Goal: Transaction & Acquisition: Purchase product/service

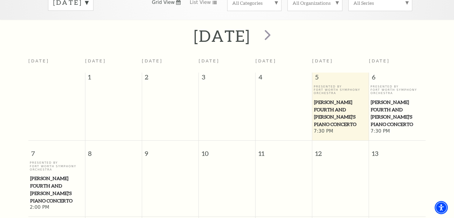
scroll to position [89, 0]
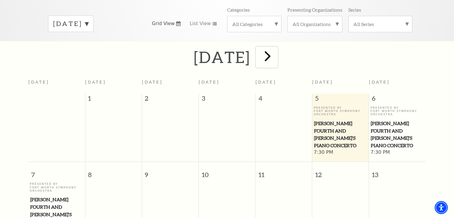
click at [276, 47] on span "next" at bounding box center [267, 55] width 17 height 17
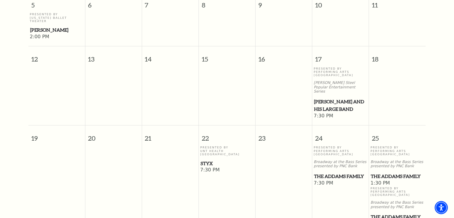
scroll to position [292, 0]
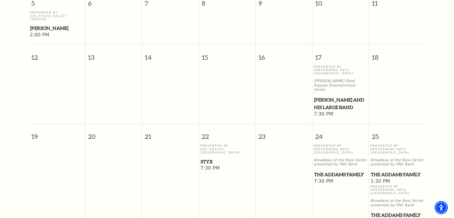
click at [209, 158] on span "Styx" at bounding box center [226, 161] width 53 height 7
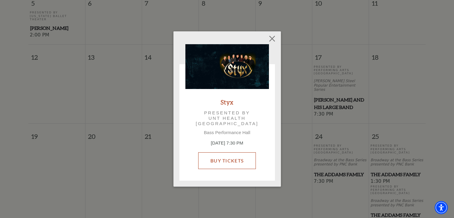
click at [221, 161] on link "Buy Tickets" at bounding box center [227, 160] width 58 height 17
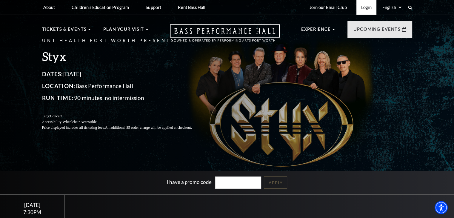
click at [366, 6] on link "Login" at bounding box center [366, 7] width 20 height 15
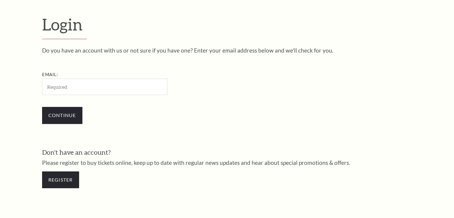
scroll to position [177, 0]
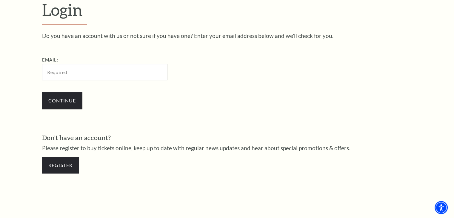
click at [91, 72] on input "Email:" at bounding box center [104, 72] width 125 height 16
type input "dnance60@gmail.com"
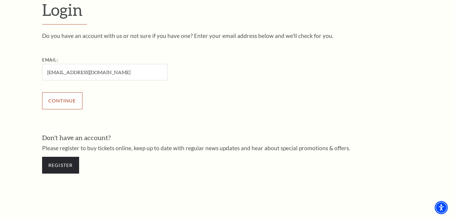
click at [58, 101] on input "Continue" at bounding box center [62, 100] width 40 height 17
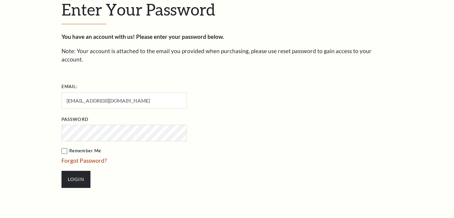
scroll to position [182, 0]
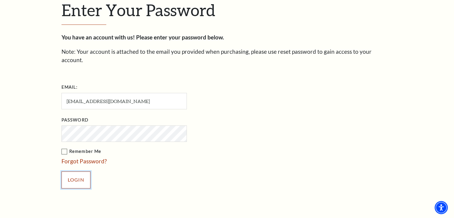
click at [72, 171] on input "Login" at bounding box center [75, 179] width 29 height 17
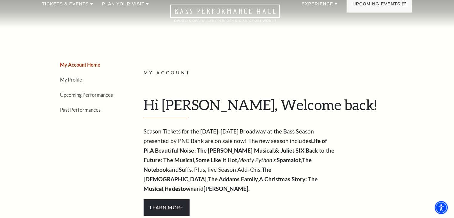
scroll to position [20, 0]
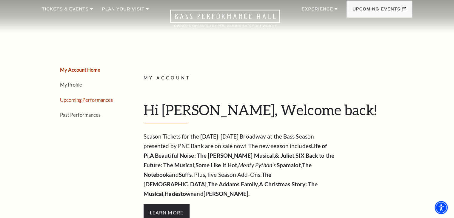
click at [86, 101] on link "Upcoming Performances" at bounding box center [86, 100] width 53 height 6
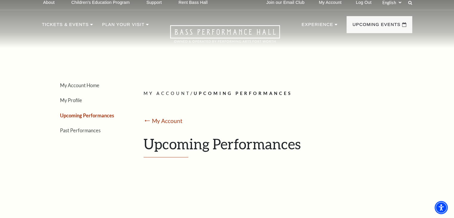
scroll to position [0, 0]
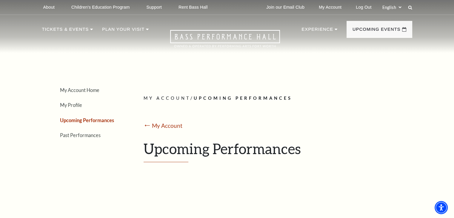
click at [195, 145] on h1 "Upcoming Performances" at bounding box center [275, 151] width 264 height 22
click at [234, 62] on div "Loading... My Account / Upcoming Performances ⭠ My Account Upcoming Performances" at bounding box center [275, 128] width 273 height 145
click at [300, 115] on div "My Account / Upcoming Performances ⭠ My Account Upcoming Performances" at bounding box center [275, 129] width 264 height 68
click at [289, 120] on div "My Account / Upcoming Performances ⭠ My Account Upcoming Performances" at bounding box center [275, 129] width 264 height 68
click at [279, 121] on div "⭠ My Account" at bounding box center [275, 125] width 264 height 9
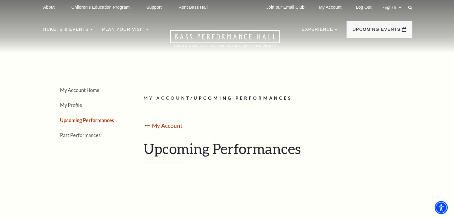
click at [126, 72] on div "My Account Home My Profile Upcoming Performances Past Performances Loading... M…" at bounding box center [227, 128] width 370 height 145
click at [154, 77] on div "Loading... My Account / Upcoming Performances ⭠ My Account Upcoming Performances" at bounding box center [275, 128] width 273 height 145
drag, startPoint x: 215, startPoint y: 76, endPoint x: 229, endPoint y: 76, distance: 14.0
click at [229, 76] on div "Loading... My Account / Upcoming Performances ⭠ My Account Upcoming Performances" at bounding box center [275, 128] width 273 height 145
drag, startPoint x: 370, startPoint y: 90, endPoint x: 379, endPoint y: 90, distance: 9.8
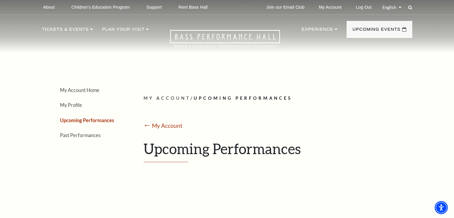
click at [379, 90] on div "Loading... My Account / Upcoming Performances ⭠ My Account Upcoming Performances" at bounding box center [275, 128] width 273 height 145
drag, startPoint x: 381, startPoint y: 118, endPoint x: 379, endPoint y: 120, distance: 3.4
click at [379, 120] on div "My Account / Upcoming Performances ⭠ My Account Upcoming Performances" at bounding box center [275, 129] width 264 height 68
drag, startPoint x: 377, startPoint y: 122, endPoint x: 377, endPoint y: 126, distance: 3.3
click at [377, 126] on div "My Account / Upcoming Performances ⭠ My Account Upcoming Performances" at bounding box center [275, 129] width 264 height 68
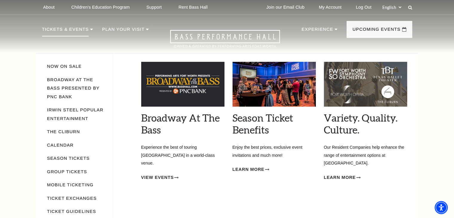
click at [61, 30] on p "Tickets & Events" at bounding box center [65, 31] width 47 height 11
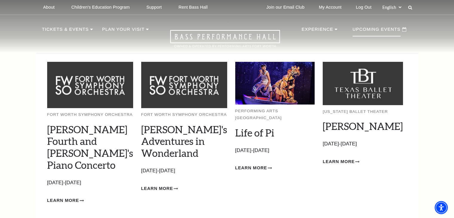
click at [362, 31] on p "Upcoming Events" at bounding box center [376, 31] width 48 height 11
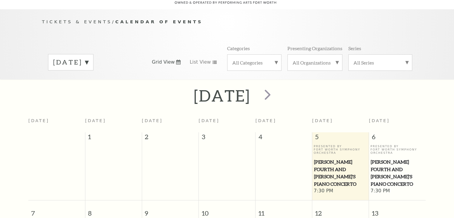
scroll to position [52, 0]
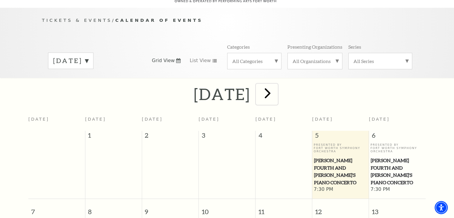
click at [276, 84] on span "next" at bounding box center [267, 92] width 17 height 17
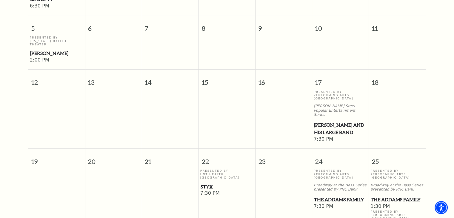
scroll to position [274, 0]
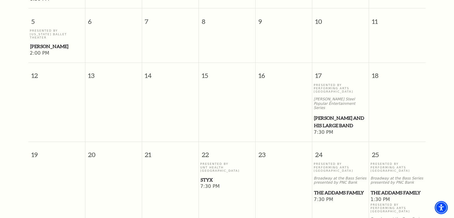
click at [205, 176] on span "Styx" at bounding box center [226, 179] width 53 height 7
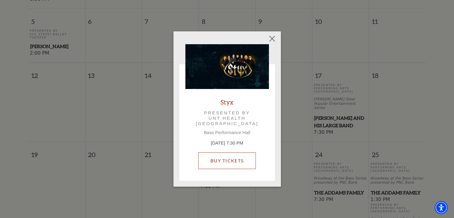
click at [215, 160] on link "Buy Tickets" at bounding box center [227, 160] width 58 height 17
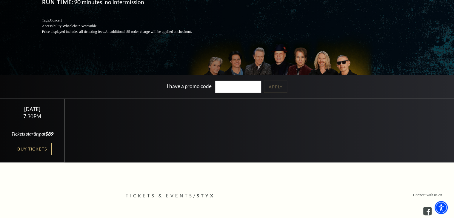
scroll to position [106, 0]
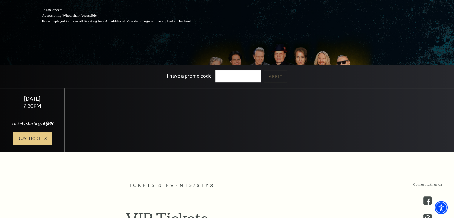
click at [35, 142] on link "Buy Tickets" at bounding box center [32, 138] width 39 height 12
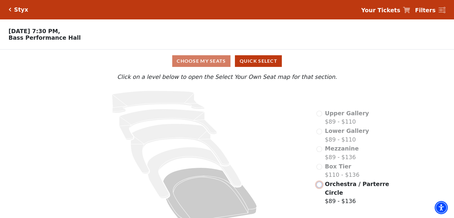
click at [319, 187] on input "Orchestra / Parterre Circle$89 - $136\a" at bounding box center [319, 185] width 6 height 6
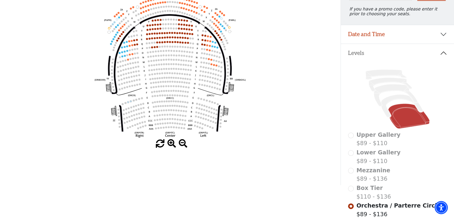
scroll to position [62, 0]
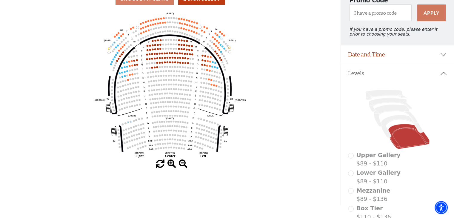
click at [153, 126] on icon "Left (ORPITL) Right (ORPITR) Center (ORPITC) ZZ AA YY BB ZA ZA (ORCL) (ORCR) (O…" at bounding box center [170, 84] width 306 height 149
click at [153, 123] on circle at bounding box center [153, 123] width 2 height 2
click at [156, 123] on circle at bounding box center [155, 122] width 2 height 2
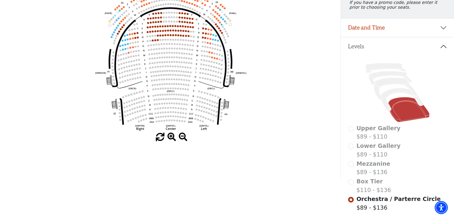
scroll to position [87, 0]
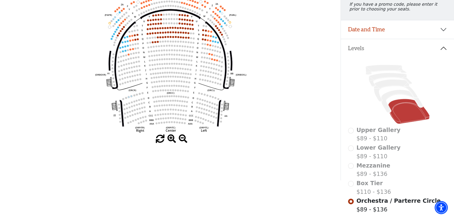
click at [187, 98] on use "Seat Selected" at bounding box center [188, 97] width 2 height 2
click at [173, 105] on icon "Left (ORPITL) Right (ORPITR) Center (ORPITC) ZZ AA YY BB ZA ZA (ORCL) (ORCR) (O…" at bounding box center [170, 59] width 306 height 149
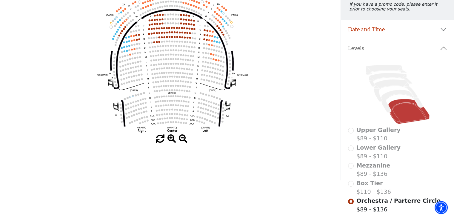
click at [189, 105] on icon "Left (ORPITL) Right (ORPITR) Center (ORPITC) ZZ AA YY BB ZA ZA (ORCL) (ORCR) (O…" at bounding box center [170, 59] width 306 height 149
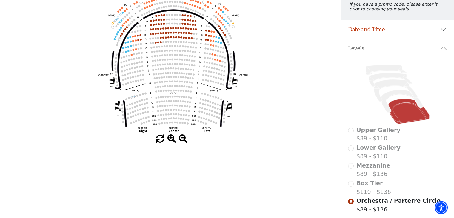
click at [224, 106] on icon "Left (ORPITL) Right (ORPITR) Center (ORPITC) ZZ AA YY BB ZA ZA (ORCL) (ORCR) (O…" at bounding box center [170, 59] width 306 height 149
click at [185, 109] on icon "Left (ORPITL) Right (ORPITR) Center (ORPITC) ZZ AA YY BB ZA ZA (ORCL) (ORCR) (O…" at bounding box center [170, 59] width 306 height 149
click at [202, 80] on circle at bounding box center [203, 79] width 2 height 2
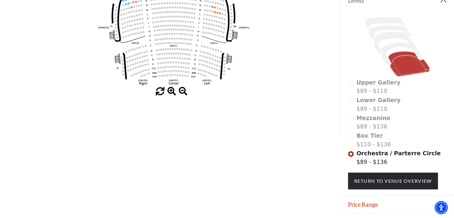
scroll to position [135, 0]
click at [351, 141] on div "Box Tier $110 - $136" at bounding box center [397, 139] width 99 height 17
click at [349, 139] on div "Box Tier $110 - $136" at bounding box center [397, 139] width 99 height 17
click at [350, 139] on div "Box Tier $110 - $136" at bounding box center [397, 139] width 99 height 17
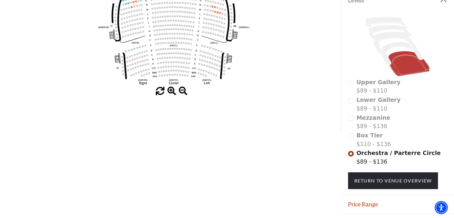
click at [350, 139] on div "Box Tier $110 - $136" at bounding box center [397, 139] width 99 height 17
click at [349, 123] on div "Mezzanine $89 - $136" at bounding box center [397, 121] width 99 height 17
click at [352, 102] on div "Lower Gallery $89 - $110" at bounding box center [397, 103] width 99 height 17
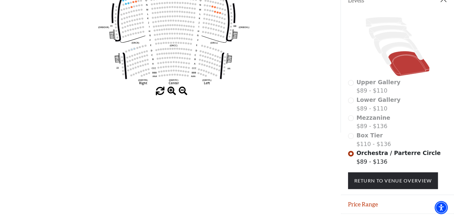
click at [353, 86] on div "Upper Gallery $89 - $110" at bounding box center [397, 86] width 99 height 17
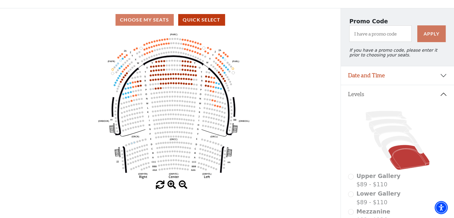
scroll to position [27, 0]
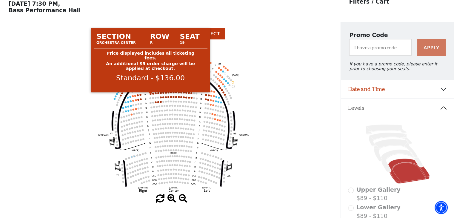
click at [150, 95] on circle at bounding box center [150, 94] width 2 height 2
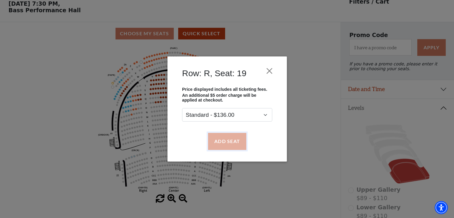
click at [223, 141] on button "Add Seat" at bounding box center [227, 141] width 38 height 17
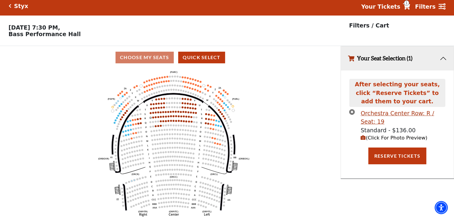
scroll to position [0, 0]
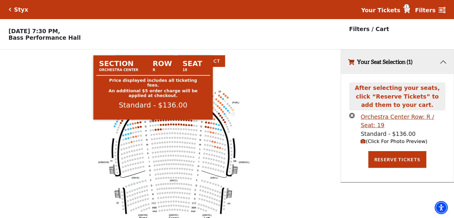
click at [152, 122] on circle at bounding box center [153, 121] width 2 height 2
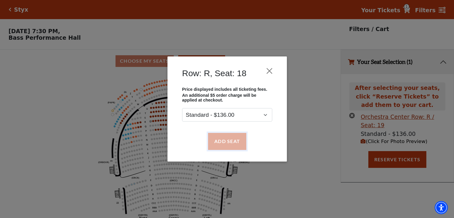
click at [230, 140] on button "Add Seat" at bounding box center [227, 141] width 38 height 17
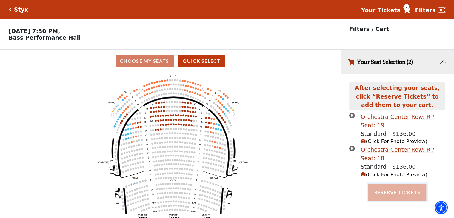
click at [395, 194] on button "Reserve Tickets" at bounding box center [397, 192] width 58 height 17
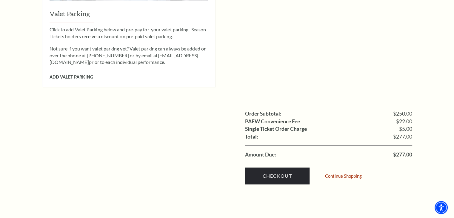
scroll to position [524, 0]
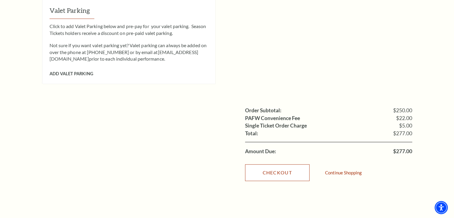
click at [285, 164] on link "Checkout" at bounding box center [277, 172] width 64 height 17
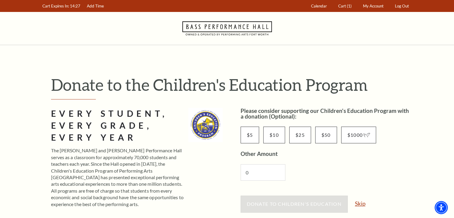
click at [361, 203] on link "Skip" at bounding box center [360, 203] width 10 height 6
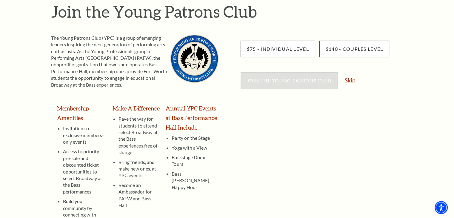
scroll to position [74, 0]
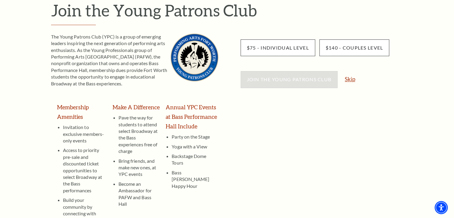
click at [351, 77] on link "Skip" at bounding box center [349, 79] width 10 height 6
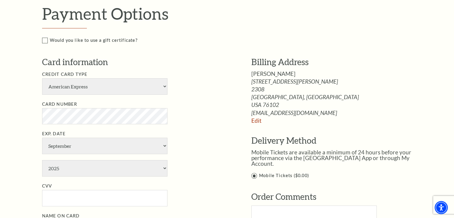
scroll to position [278, 0]
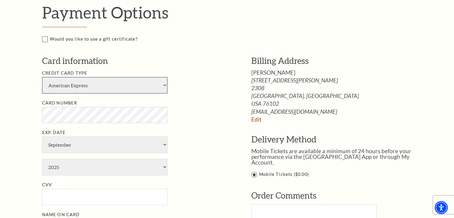
click at [120, 86] on select "American Express Visa Master Card Discover" at bounding box center [104, 85] width 125 height 16
select select "24"
click at [42, 77] on select "American Express Visa Master Card Discover" at bounding box center [104, 85] width 125 height 16
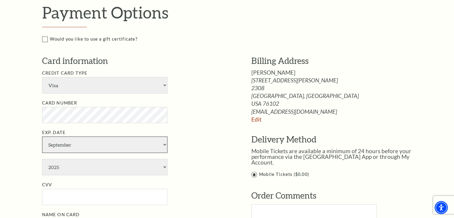
select select "4"
select select "2028"
type input "149"
type input "David E Nance"
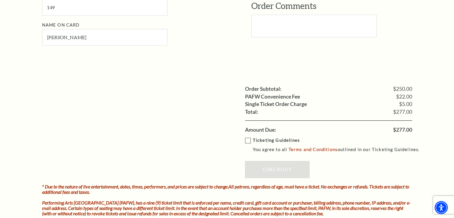
scroll to position [478, 0]
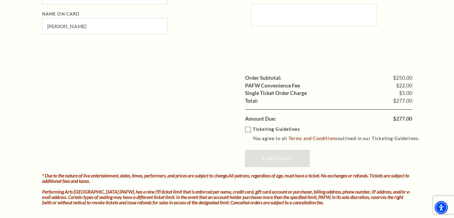
click at [247, 128] on label "Ticketing Guidelines You agree to all Terms and Conditions outlined in our Tick…" at bounding box center [335, 134] width 180 height 16
click at [0, 0] on input "Ticketing Guidelines You agree to all Terms and Conditions outlined in our Tick…" at bounding box center [0, 0] width 0 height 0
click at [270, 158] on link "Checkout" at bounding box center [277, 158] width 64 height 17
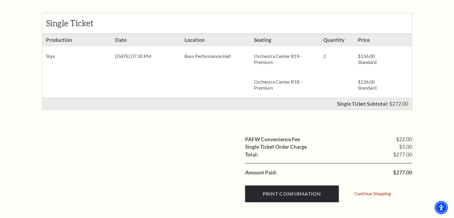
scroll to position [118, 0]
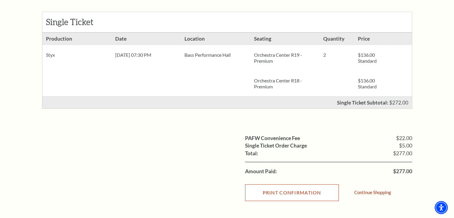
click at [284, 188] on input "Print Confirmation" at bounding box center [292, 192] width 94 height 17
